Goal: Task Accomplishment & Management: Use online tool/utility

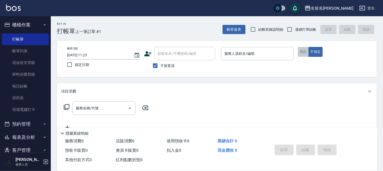
click at [302, 52] on button "指定" at bounding box center [303, 52] width 11 height 10
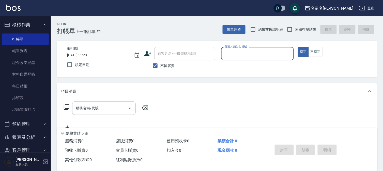
click at [265, 58] on div "服務人員姓名/編號" at bounding box center [257, 53] width 73 height 13
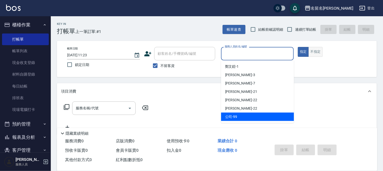
click at [319, 55] on button "不指定" at bounding box center [315, 52] width 14 height 10
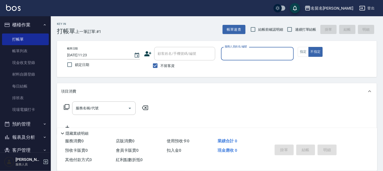
click at [278, 57] on input "服務人員姓名/編號" at bounding box center [257, 53] width 68 height 9
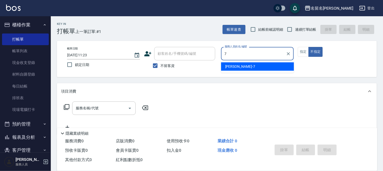
type input "[PERSON_NAME]-7"
type button "false"
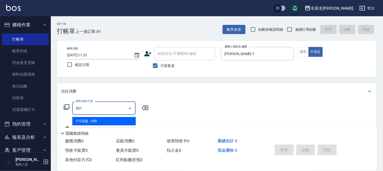
type input "P.S洗髮(501)"
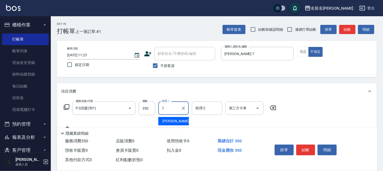
type input "[PERSON_NAME]-7"
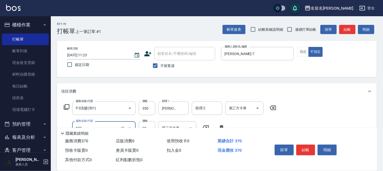
type input "潤絲(809)"
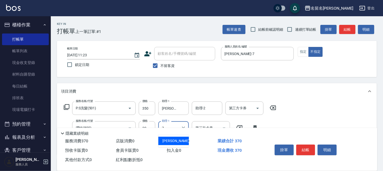
type input "[PERSON_NAME]-7"
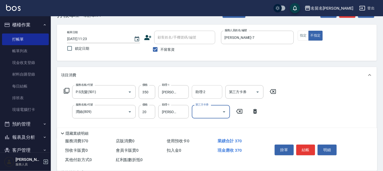
scroll to position [56, 0]
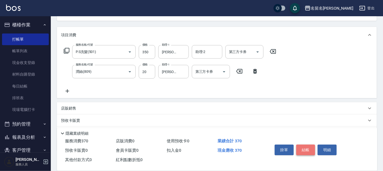
click at [305, 150] on button "結帳" at bounding box center [305, 150] width 19 height 11
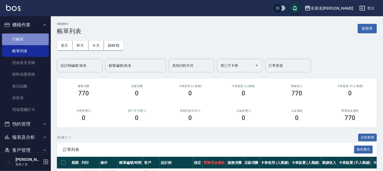
click at [37, 40] on link "打帳單" at bounding box center [25, 40] width 47 height 12
